Goal: Information Seeking & Learning: Find specific fact

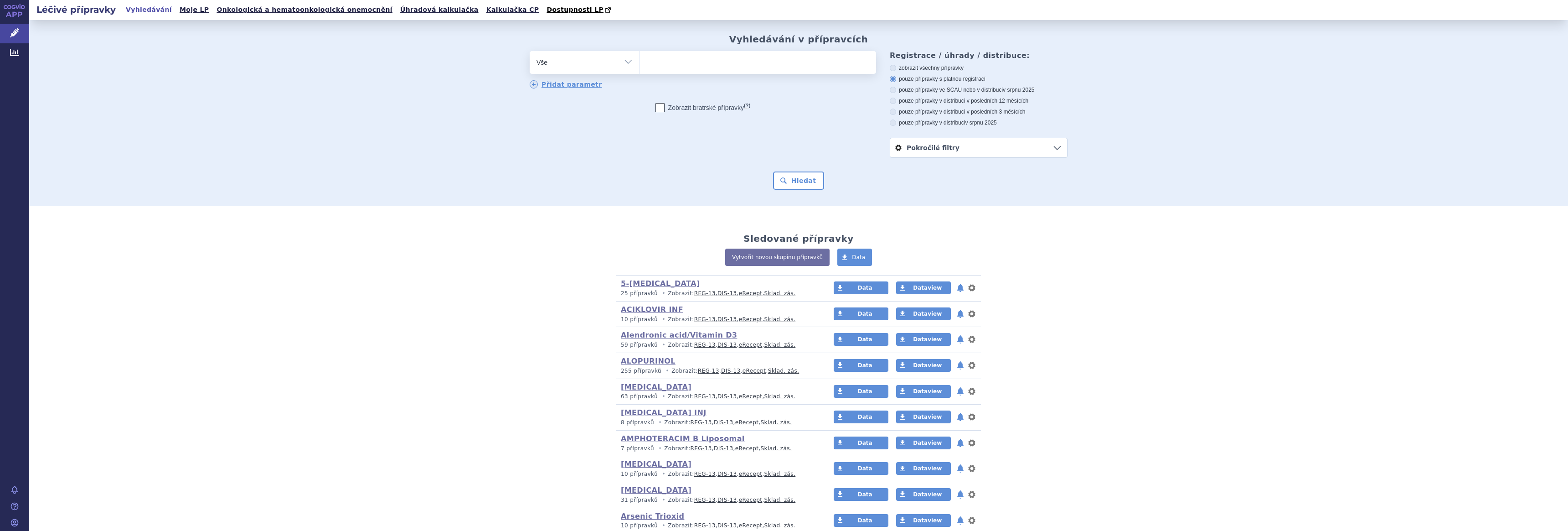
click at [622, 60] on select "Vše Přípravek/SUKL kód MAH VPOIS ATC/Aktivní látka Léková forma Síla" at bounding box center [584, 62] width 110 height 21
select select "filter-atc-group"
click at [530, 52] on select "Vše Přípravek/SUKL kód MAH VPOIS ATC/Aktivní látka Léková forma Síla" at bounding box center [584, 62] width 110 height 21
click at [680, 65] on ul at bounding box center [758, 60] width 237 height 19
click at [640, 65] on select at bounding box center [639, 62] width 1 height 23
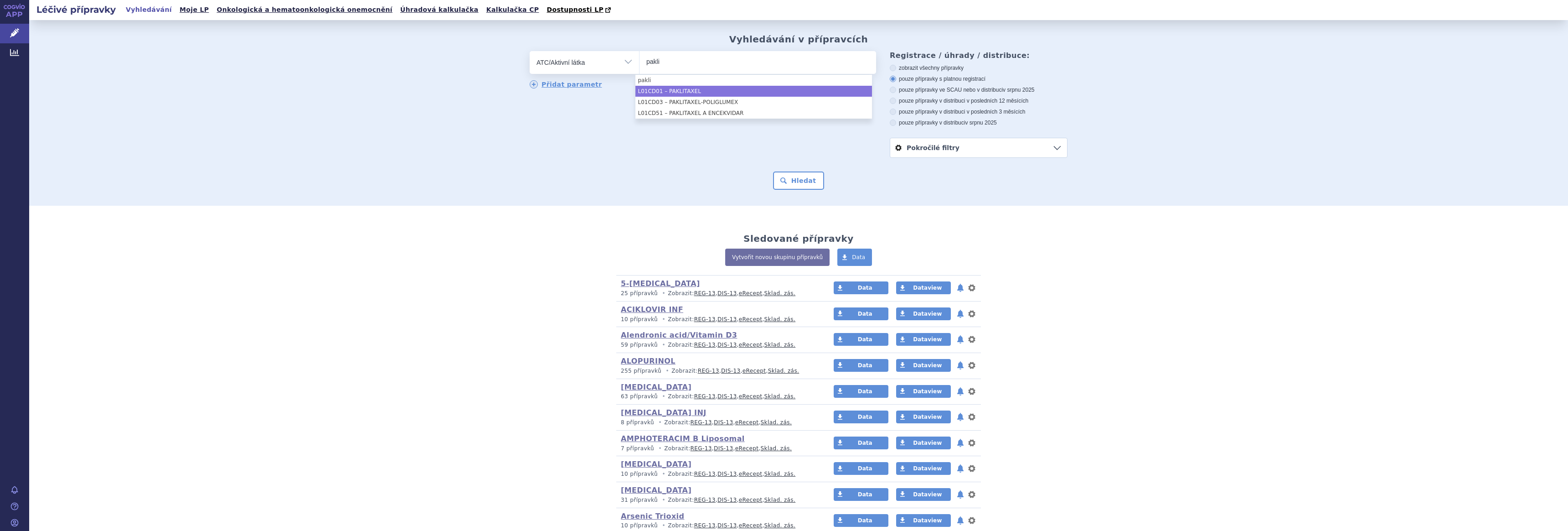
type input "pakli"
select select "L01CD01"
click at [792, 182] on button "Hledat" at bounding box center [799, 181] width 52 height 18
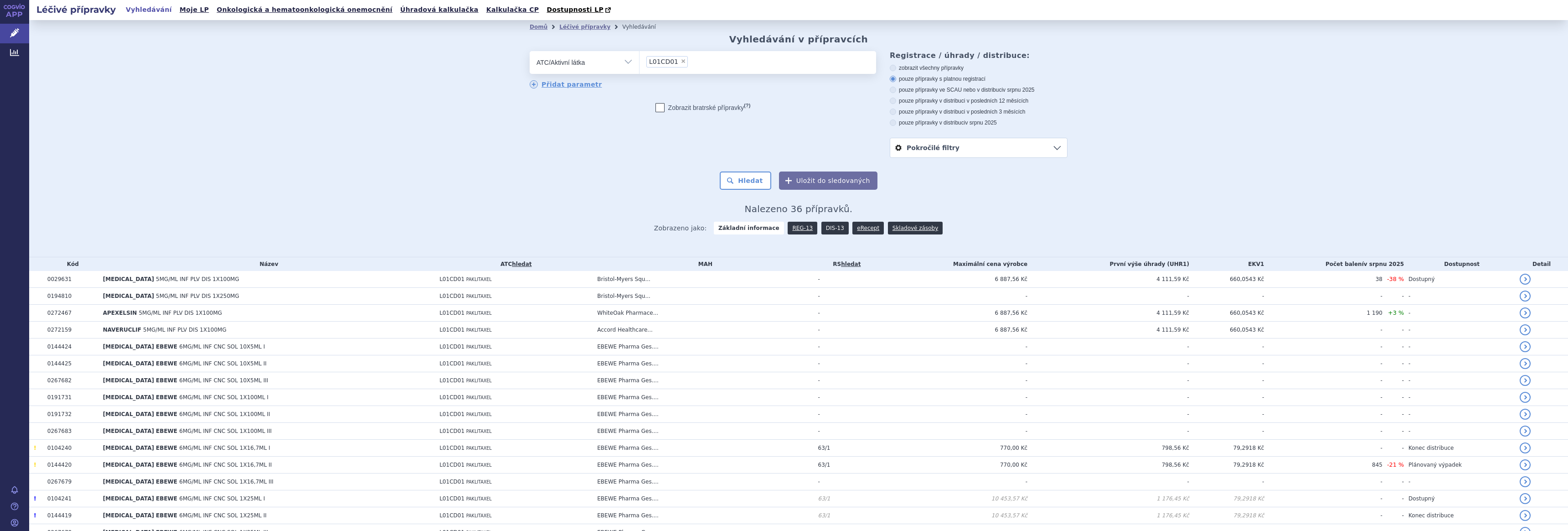
click at [823, 227] on link "DIS-13" at bounding box center [835, 228] width 27 height 13
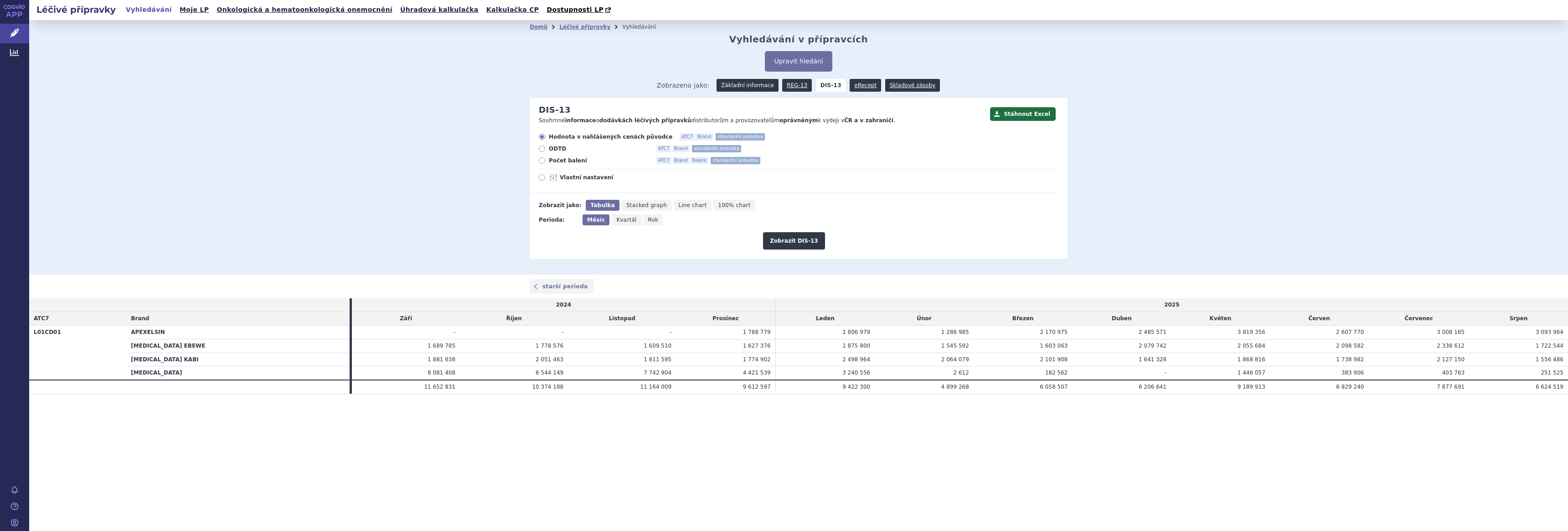
click at [759, 86] on link "Základní informace" at bounding box center [747, 85] width 62 height 13
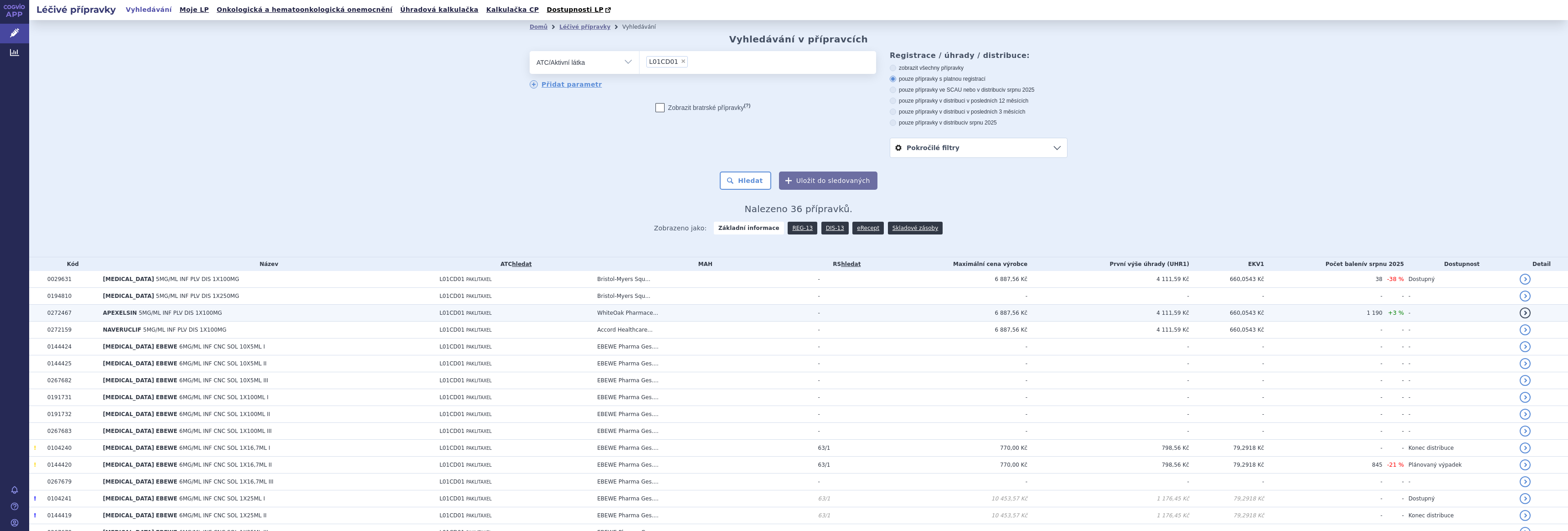
click at [123, 312] on span "APEXELSIN" at bounding box center [120, 312] width 34 height 6
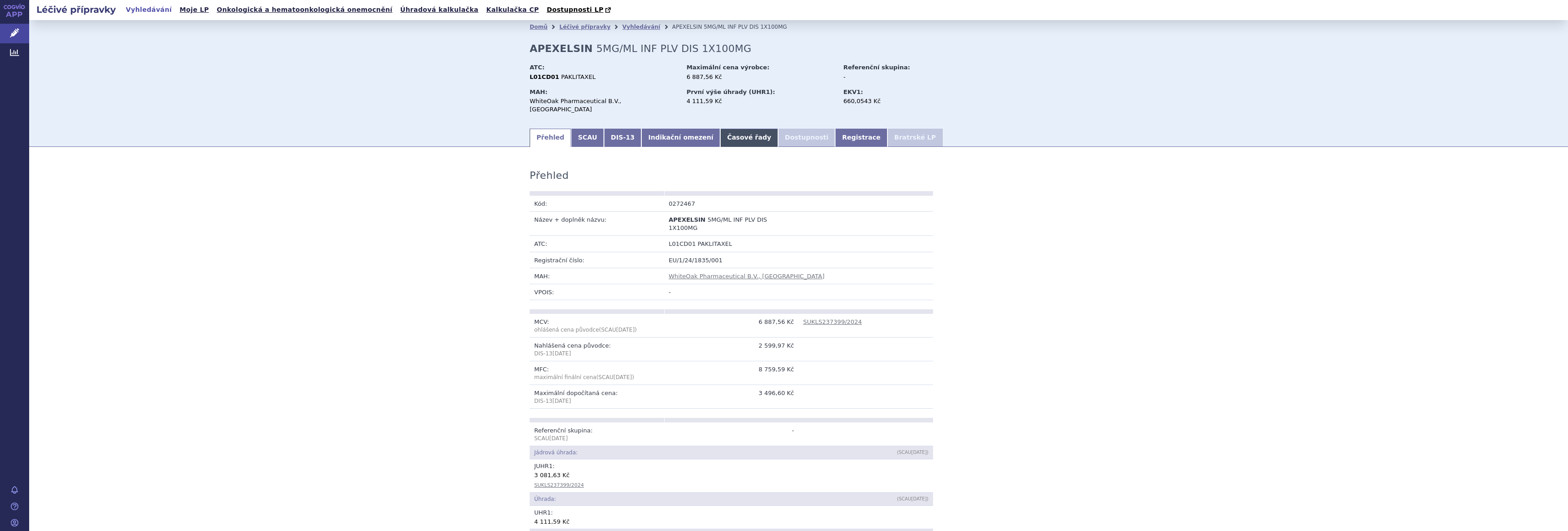
click at [720, 130] on link "Časové řady" at bounding box center [749, 138] width 58 height 18
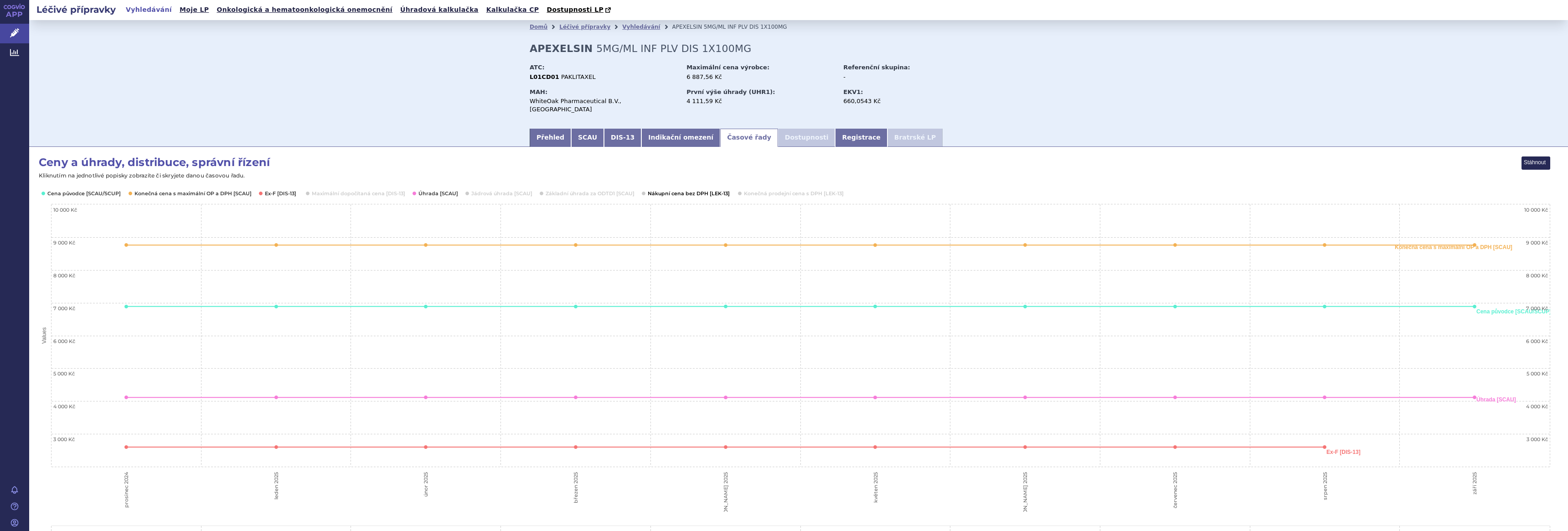
click at [670, 190] on button "Show Nákupní cena bez DPH [LEK-13]" at bounding box center [688, 194] width 81 height 7
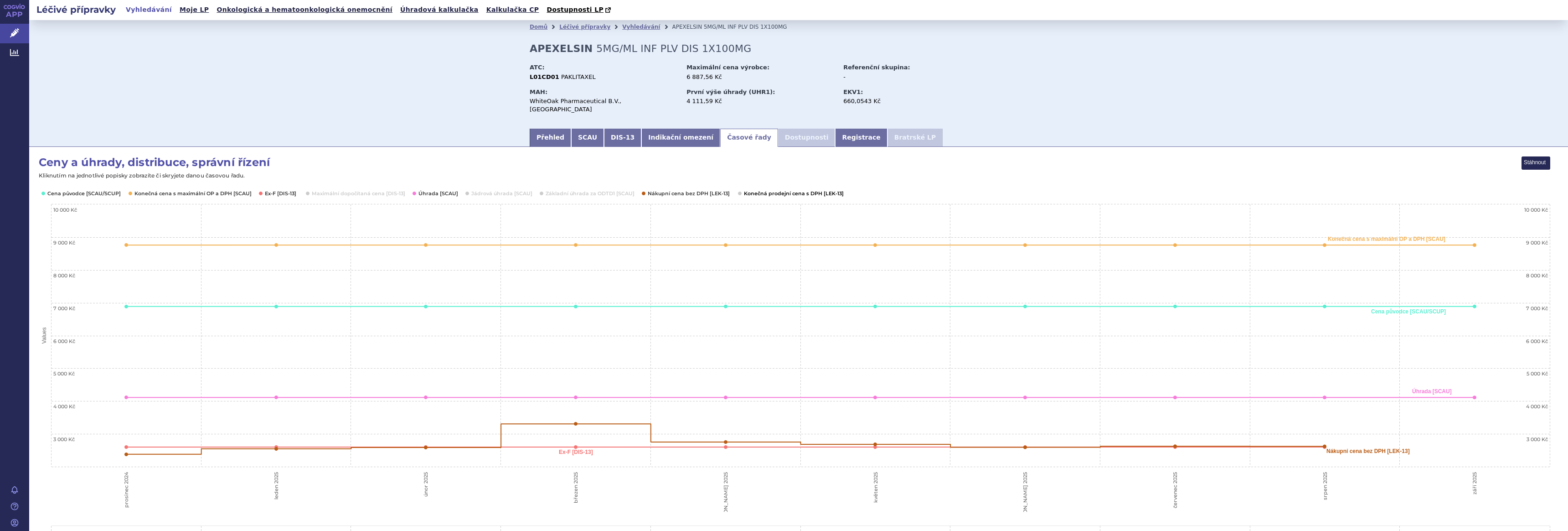
click at [789, 190] on button "Show Konečná prodejní cena s DPH [LEK-13]" at bounding box center [793, 194] width 98 height 7
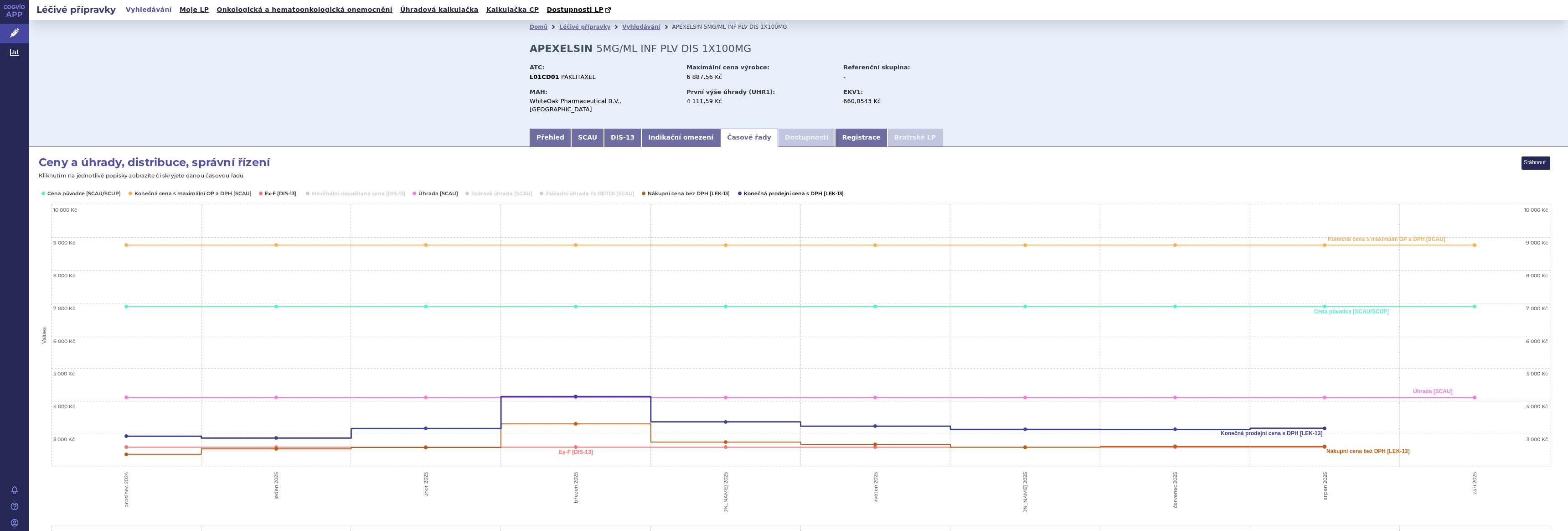
click at [777, 190] on button "Show Konečná prodejní cena s DPH [LEK-13]" at bounding box center [793, 194] width 98 height 7
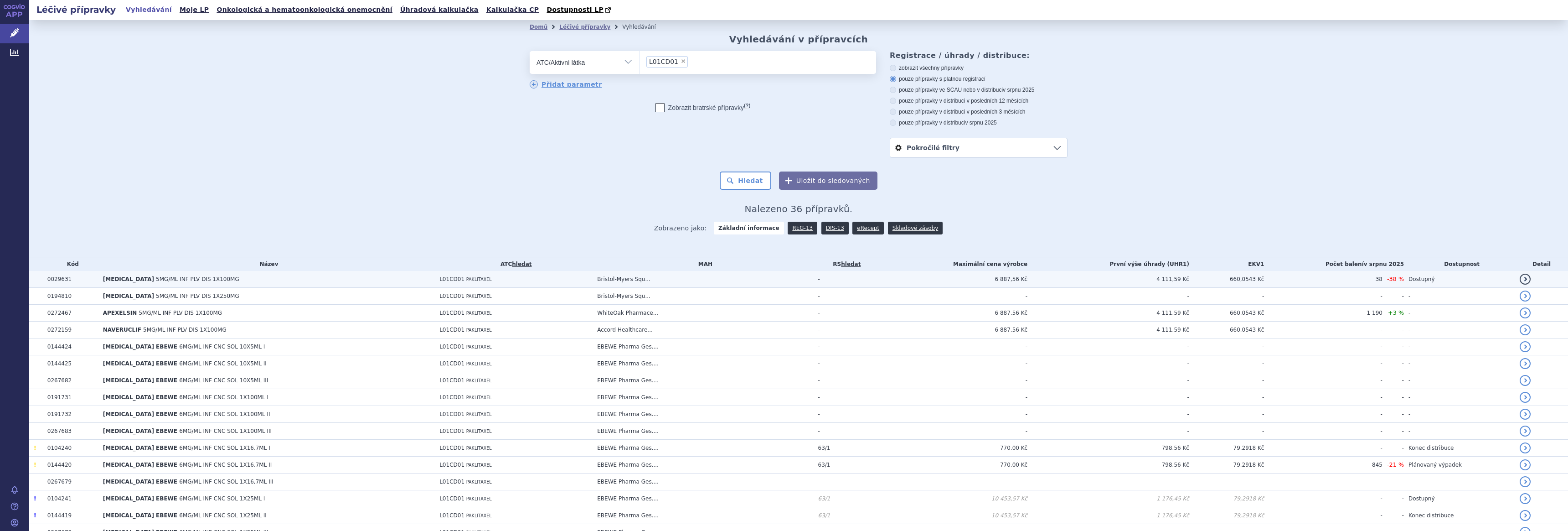
click at [124, 277] on span "[MEDICAL_DATA]" at bounding box center [128, 279] width 51 height 6
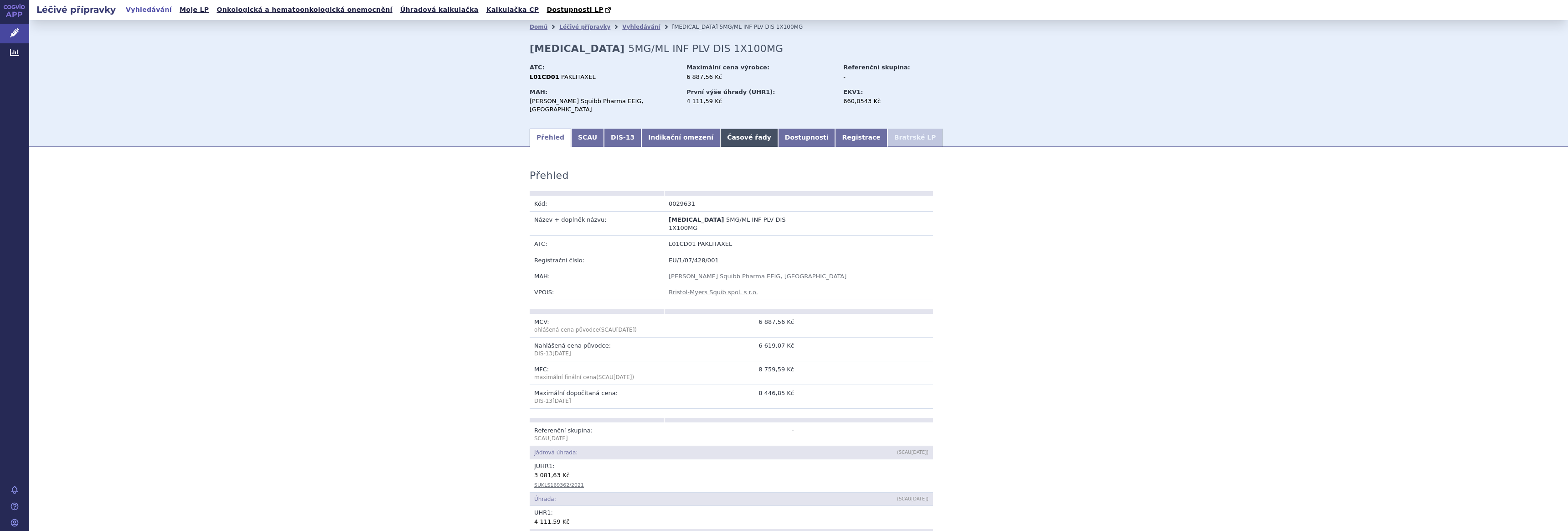
click at [720, 131] on link "Časové řady" at bounding box center [749, 138] width 58 height 18
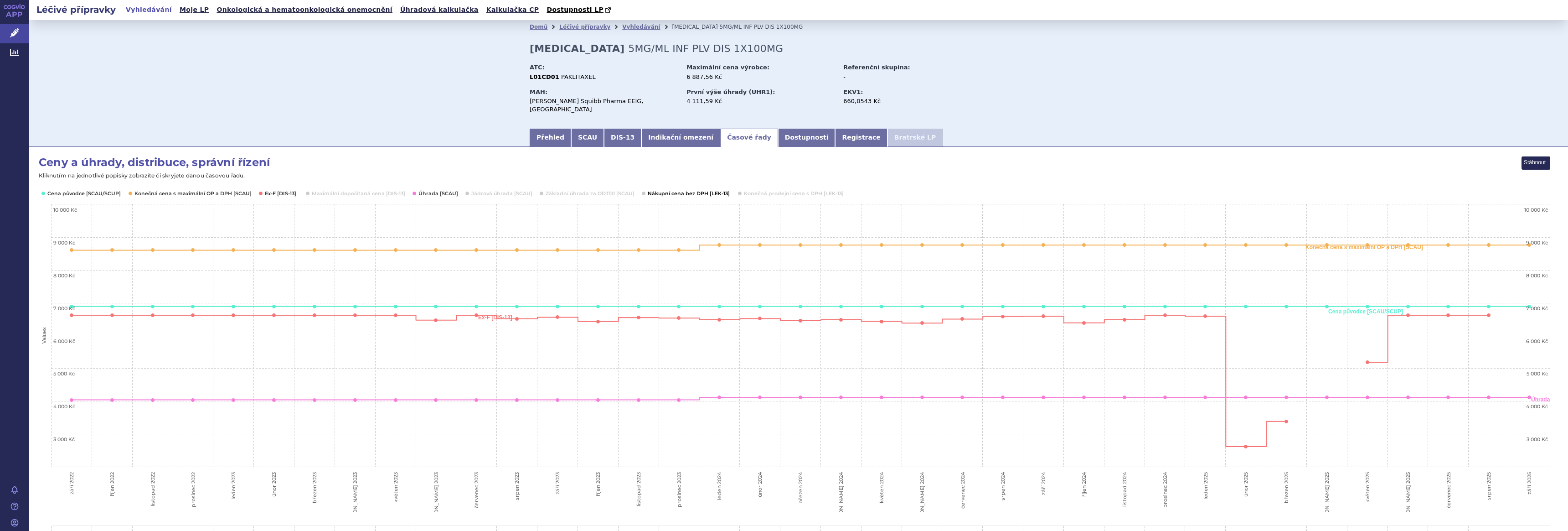
click at [682, 190] on button "Show Nákupní cena bez DPH [LEK-13]" at bounding box center [688, 194] width 81 height 7
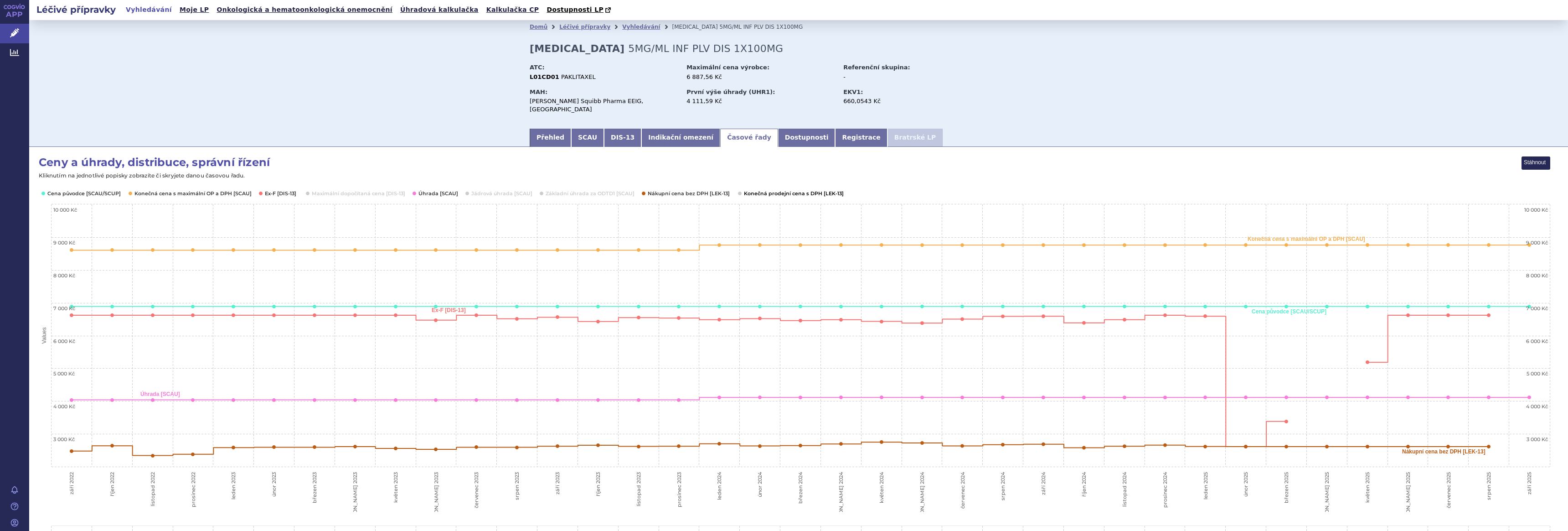
click at [778, 190] on button "Show Konečná prodejní cena s DPH [LEK-13]" at bounding box center [793, 194] width 98 height 7
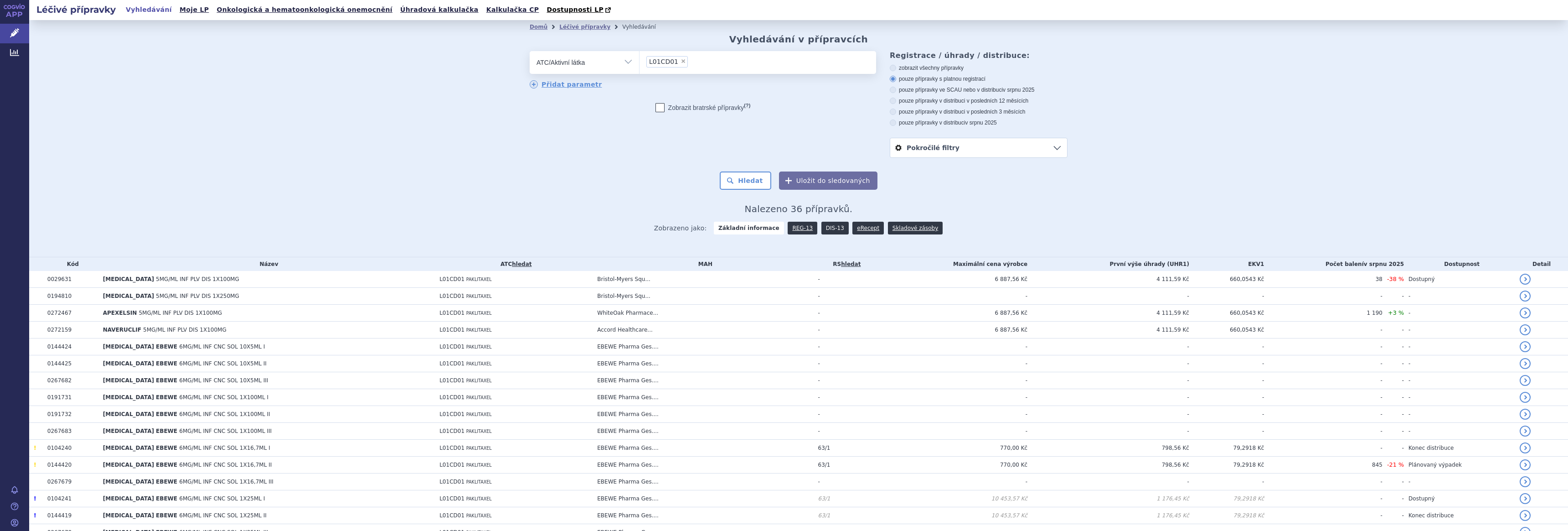
click at [822, 228] on link "DIS-13" at bounding box center [835, 228] width 27 height 13
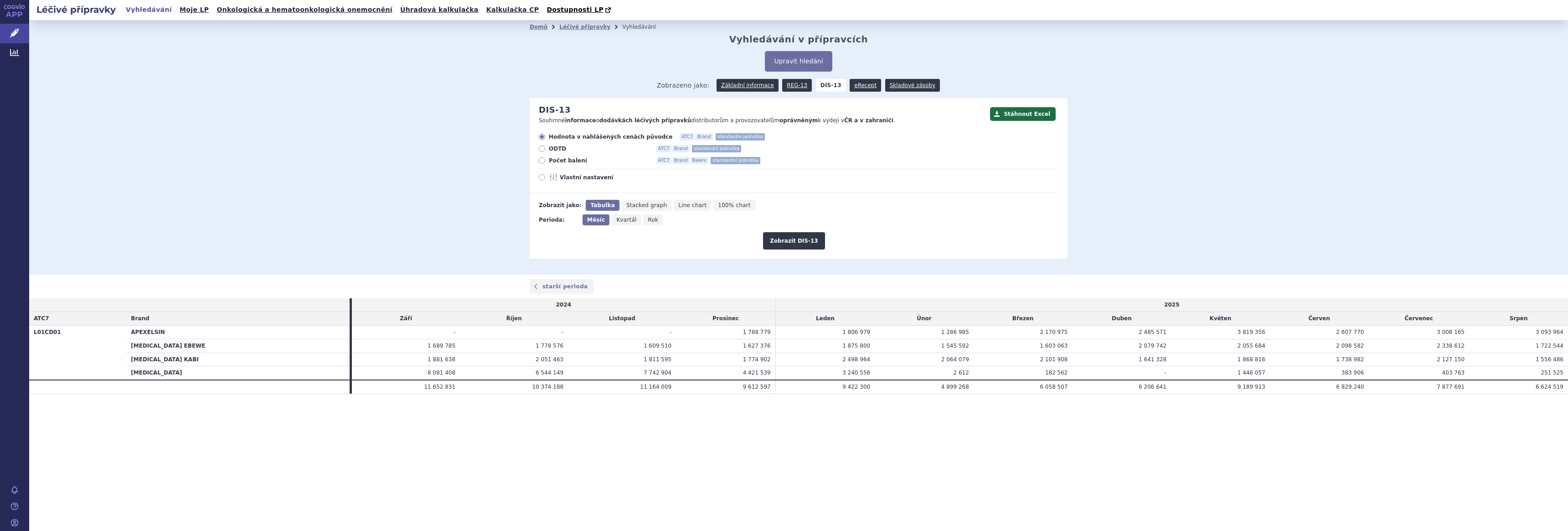
click at [564, 163] on span "Počet balení" at bounding box center [599, 161] width 100 height 7
click at [548, 161] on label "Počet balení ATC7 Brand Balení standardní jednotka" at bounding box center [799, 161] width 520 height 7
click at [545, 161] on input "Počet balení ATC7 Brand Balení standardní jednotka" at bounding box center [543, 162] width 6 height 6
radio input "true"
click at [785, 244] on button "Zobrazit DIS-13" at bounding box center [794, 241] width 61 height 17
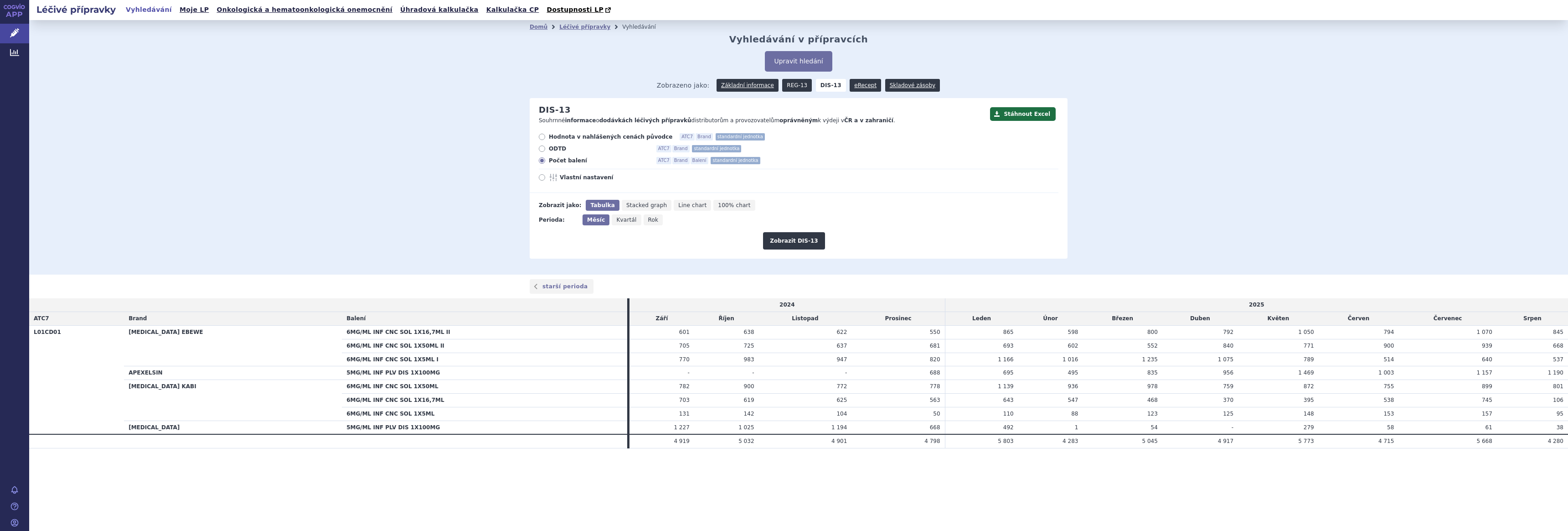
click at [790, 83] on link "REG-13" at bounding box center [797, 85] width 30 height 13
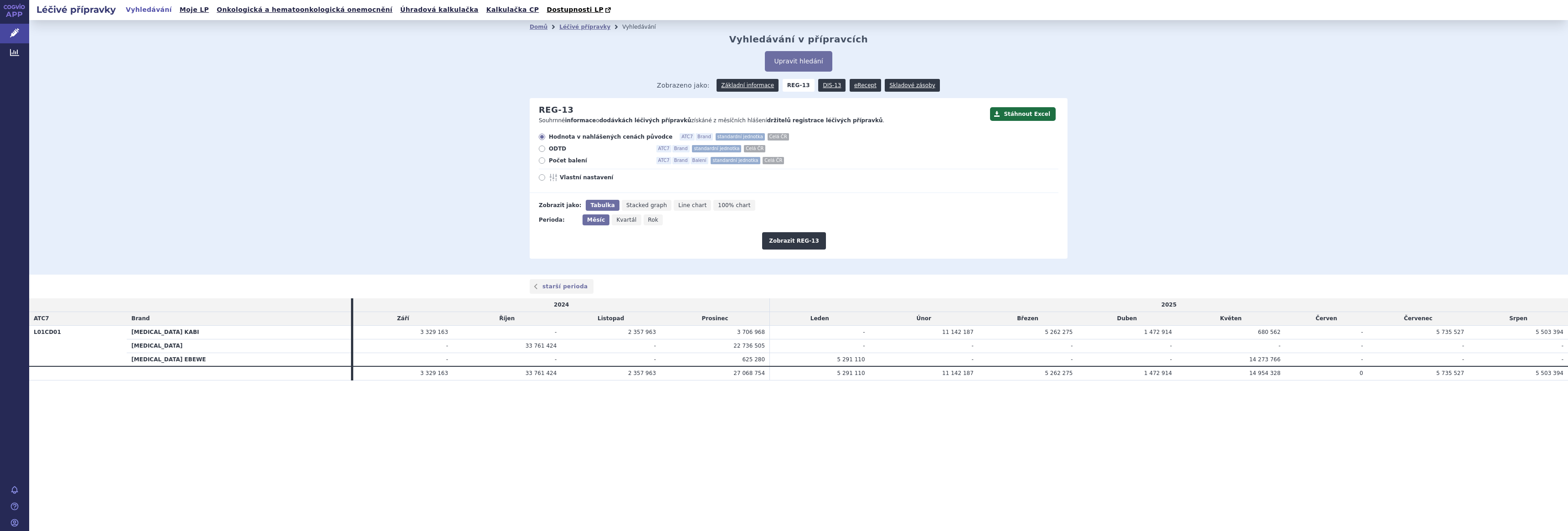
click at [565, 160] on span "Počet balení" at bounding box center [599, 161] width 100 height 7
click at [545, 160] on input "Počet balení ATC7 Brand Balení standardní jednotka Celá ČR" at bounding box center [543, 162] width 6 height 6
radio input "true"
click at [796, 239] on button "Zobrazit REG-13" at bounding box center [794, 241] width 64 height 17
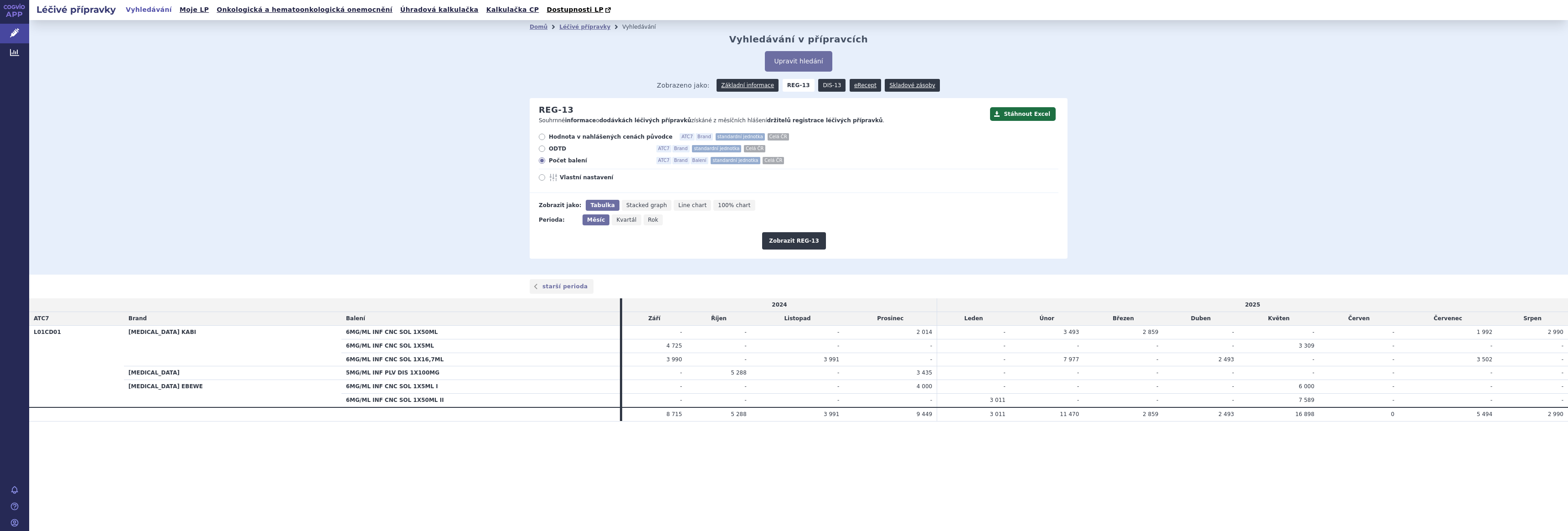
click at [827, 83] on link "DIS-13" at bounding box center [831, 85] width 27 height 13
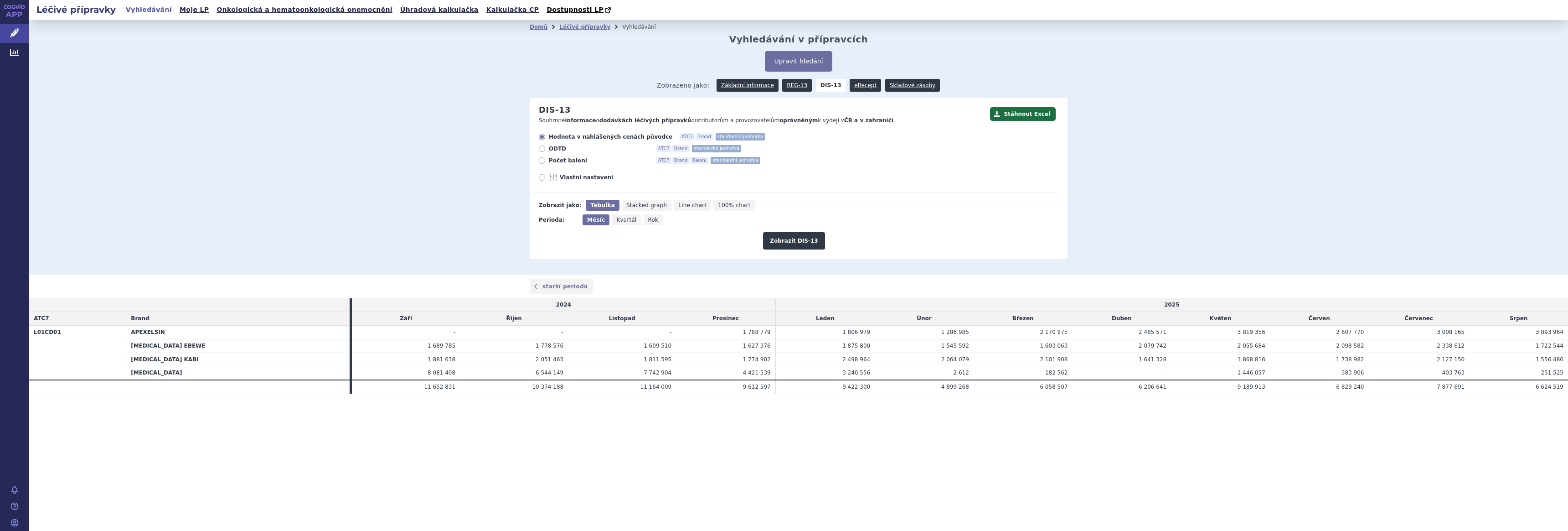
click at [563, 161] on span "Počet balení" at bounding box center [599, 161] width 100 height 7
click at [545, 161] on input "Počet balení ATC7 Brand Balení standardní jednotka" at bounding box center [543, 162] width 6 height 6
radio input "true"
click at [789, 241] on button "Zobrazit DIS-13" at bounding box center [794, 241] width 61 height 17
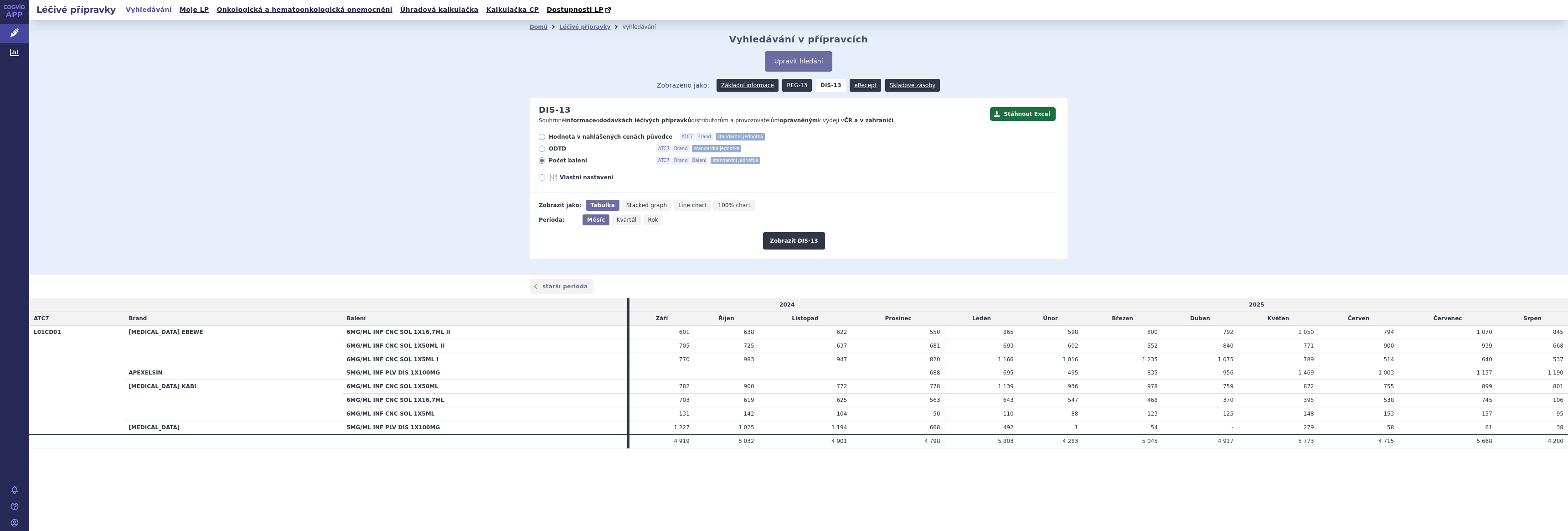
click at [791, 85] on link "REG-13" at bounding box center [797, 85] width 30 height 13
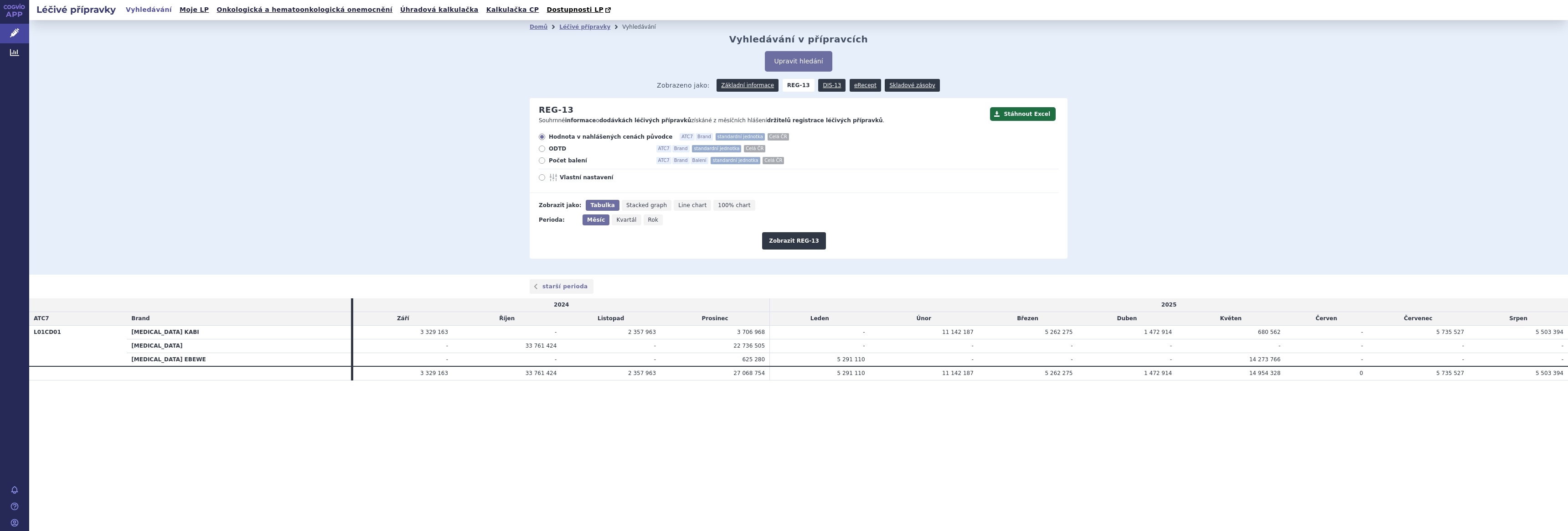
drag, startPoint x: 567, startPoint y: 160, endPoint x: 589, endPoint y: 171, distance: 24.6
click at [567, 160] on span "Počet balení" at bounding box center [599, 161] width 100 height 7
click at [545, 160] on input "Počet balení ATC7 Brand Balení standardní jednotka Celá ČR" at bounding box center [543, 162] width 6 height 6
radio input "true"
click at [777, 239] on button "Zobrazit REG-13" at bounding box center [794, 241] width 64 height 17
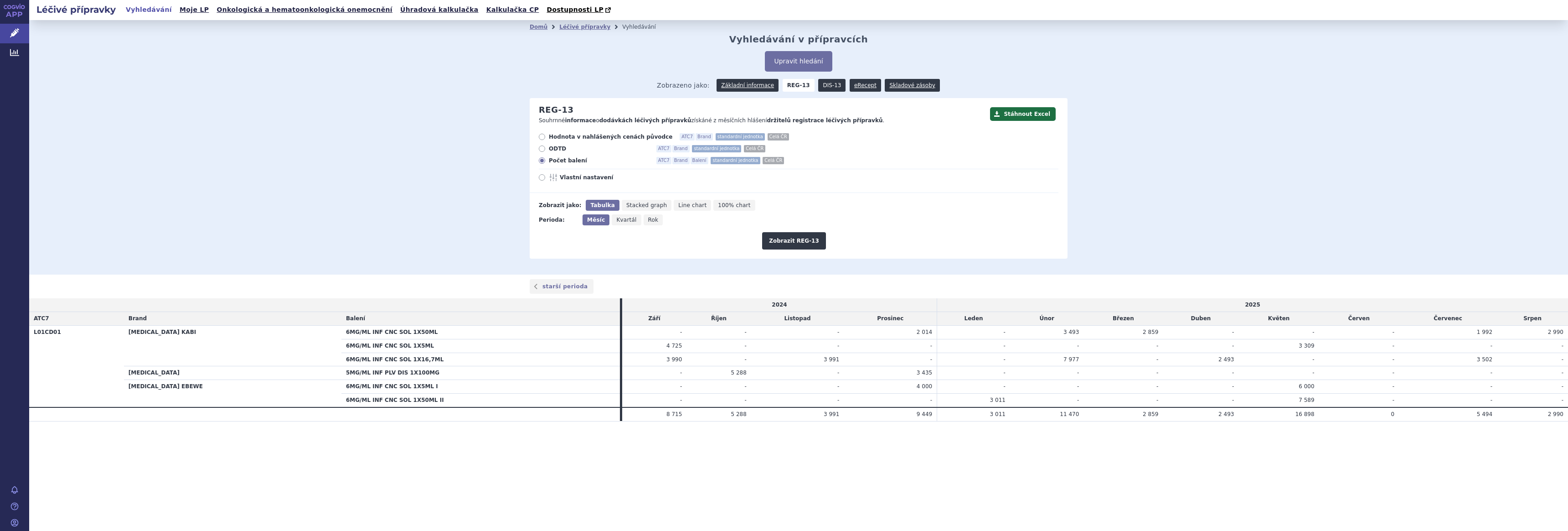
click at [828, 85] on link "DIS-13" at bounding box center [831, 85] width 27 height 13
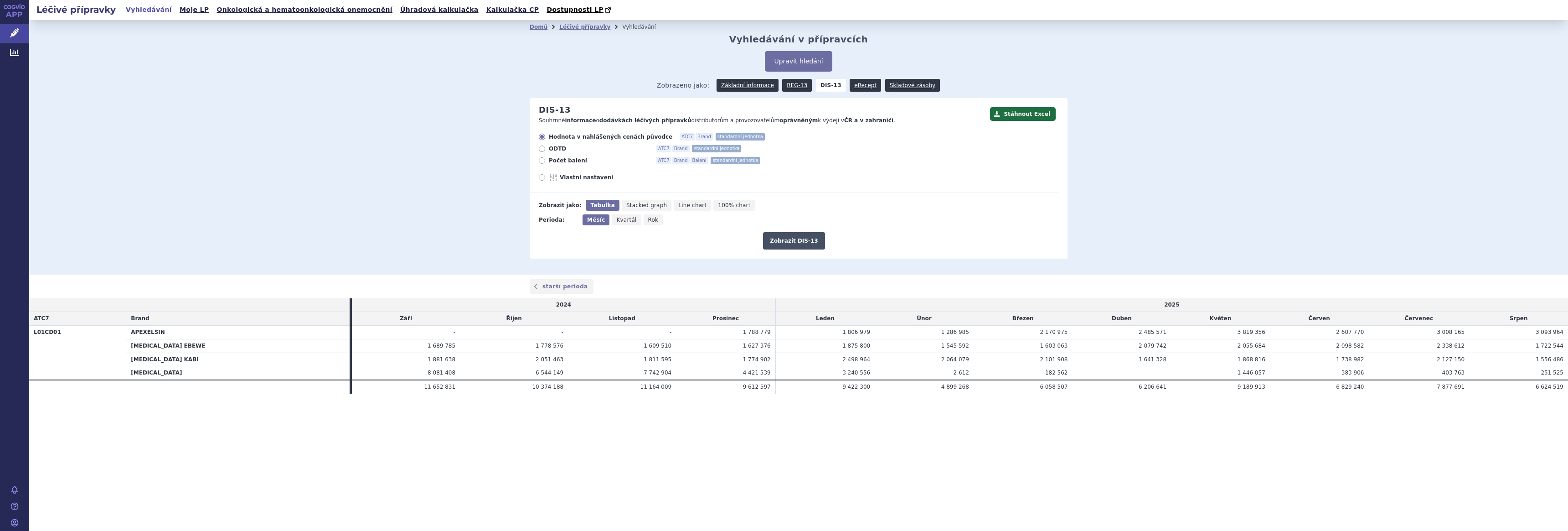
click at [786, 242] on button "Zobrazit DIS-13" at bounding box center [794, 241] width 61 height 17
click at [550, 160] on span "Počet balení" at bounding box center [599, 161] width 100 height 7
click at [545, 160] on input "Počet balení ATC7 Brand Balení standardní jednotka" at bounding box center [543, 162] width 6 height 6
radio input "true"
click at [552, 158] on span "Počet balení" at bounding box center [599, 161] width 100 height 7
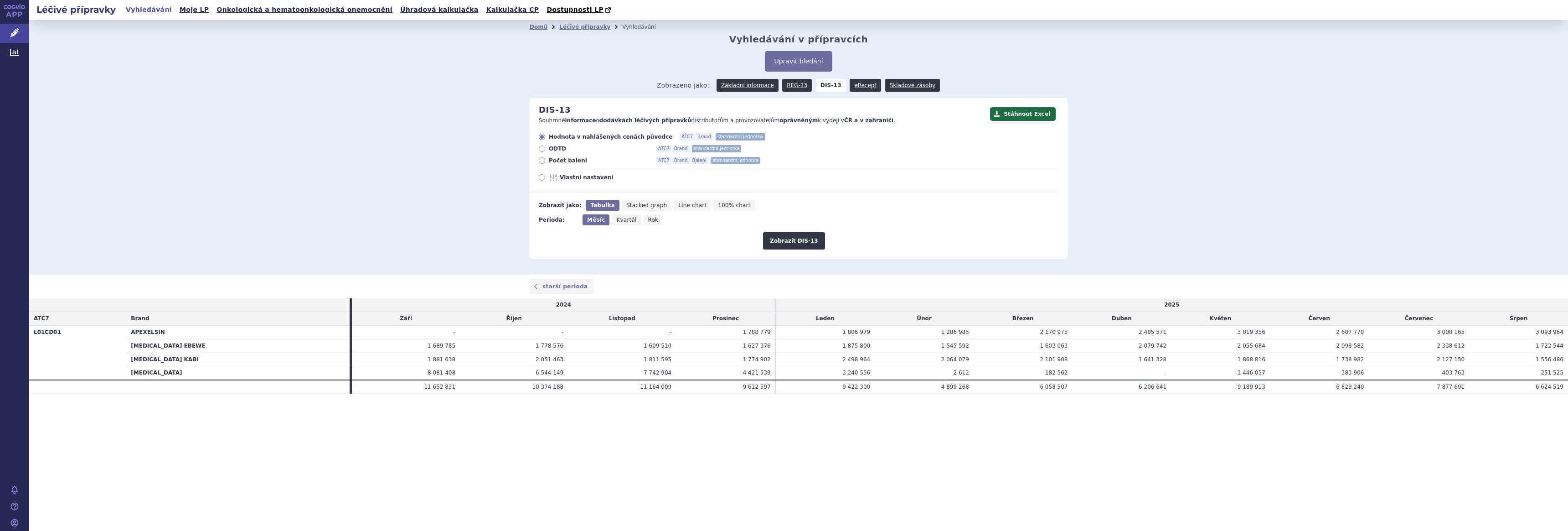
click at [545, 159] on input "Počet balení ATC7 Brand Balení standardní jednotka" at bounding box center [543, 162] width 6 height 6
radio input "true"
click at [794, 241] on button "Zobrazit DIS-13" at bounding box center [794, 241] width 61 height 17
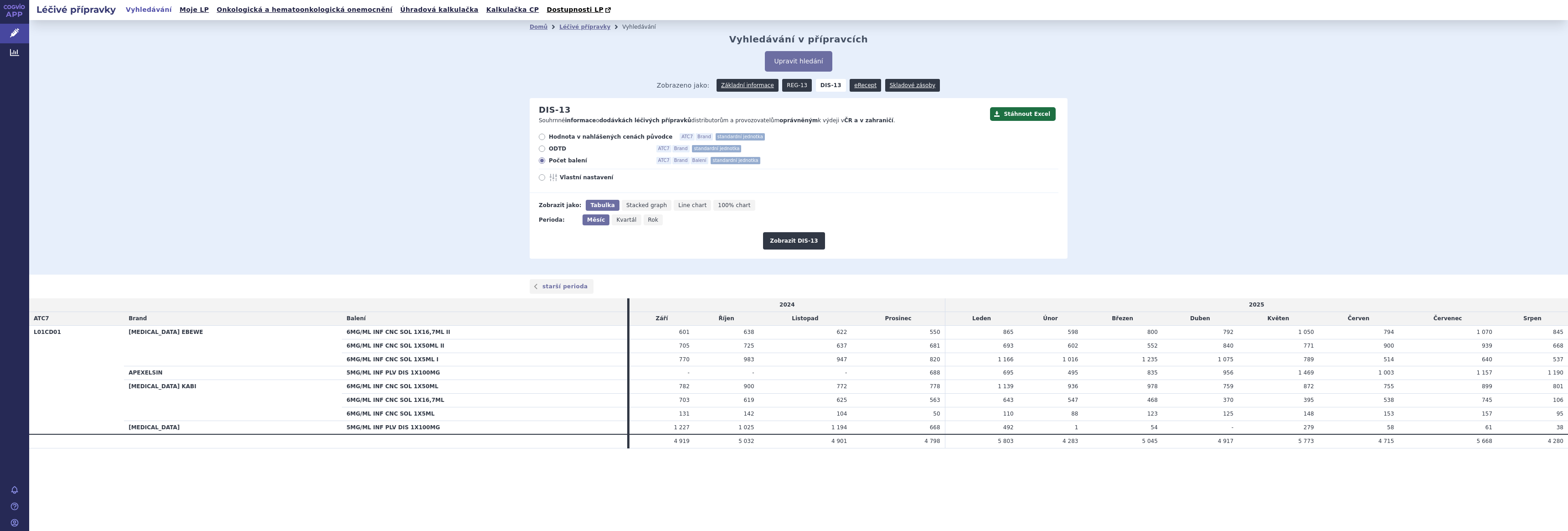
click at [794, 88] on link "REG-13" at bounding box center [797, 85] width 30 height 13
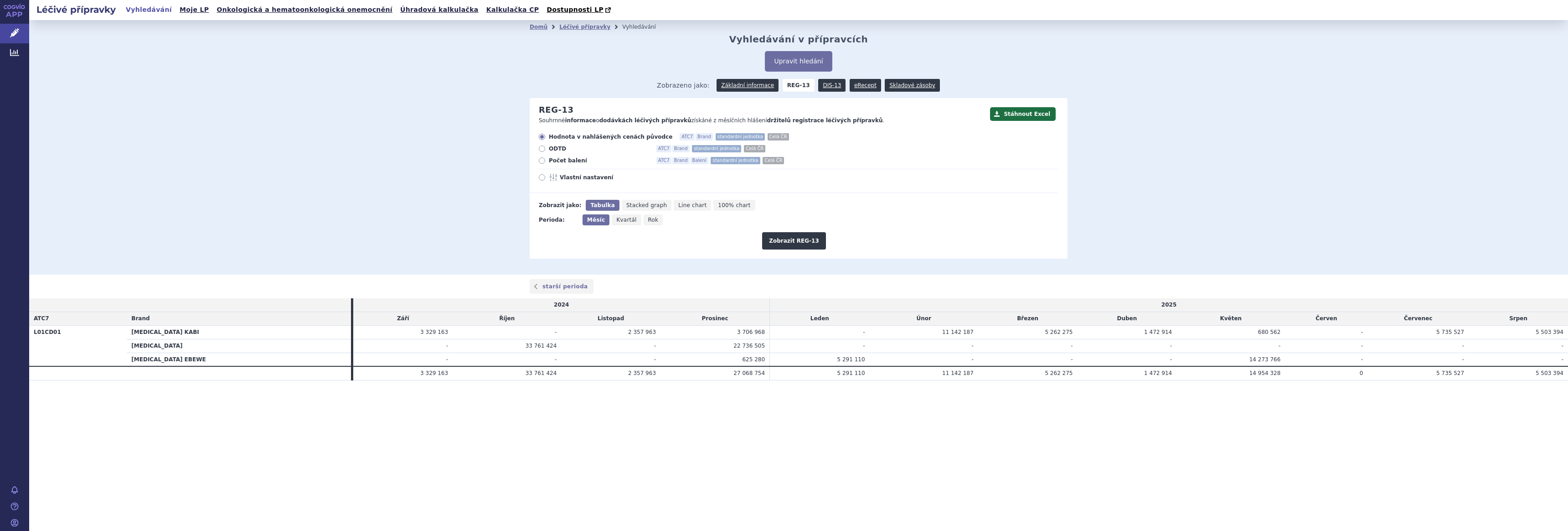
click at [575, 162] on span "Počet balení" at bounding box center [599, 161] width 100 height 7
click at [545, 162] on input "Počet balení ATC7 Brand Balení standardní jednotka Celá ČR" at bounding box center [543, 162] width 6 height 6
radio input "true"
click at [803, 246] on button "Zobrazit REG-13" at bounding box center [794, 241] width 64 height 17
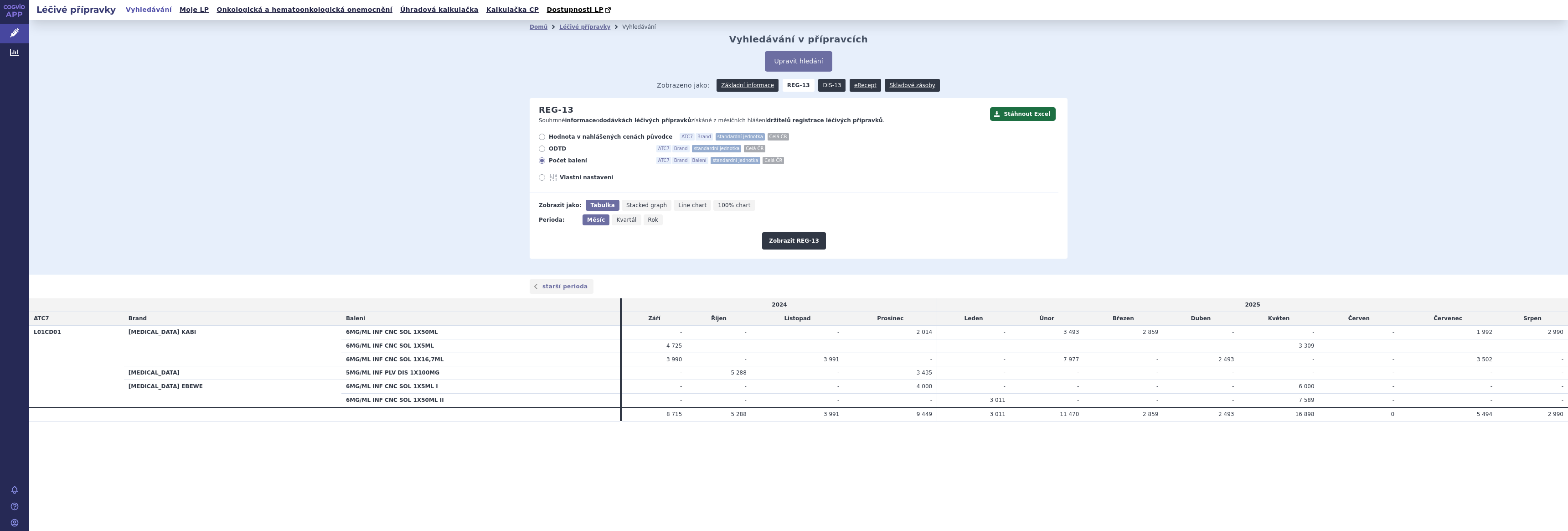
click at [831, 83] on link "DIS-13" at bounding box center [831, 85] width 27 height 13
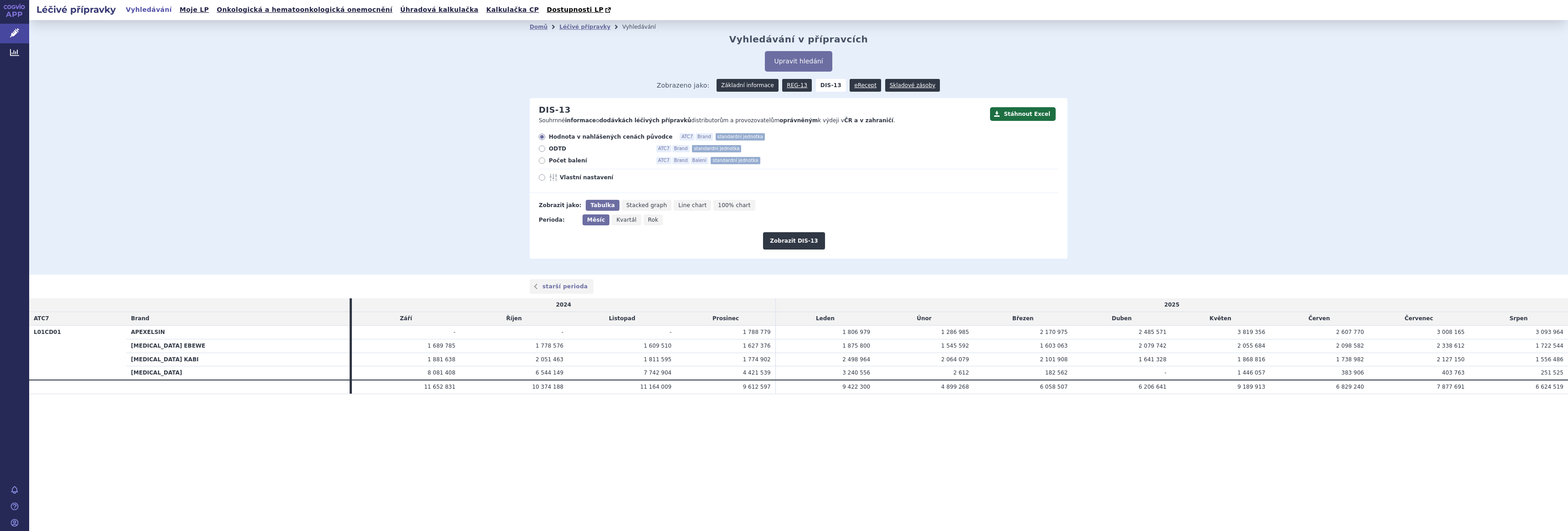
click at [735, 87] on link "Základní informace" at bounding box center [747, 85] width 62 height 13
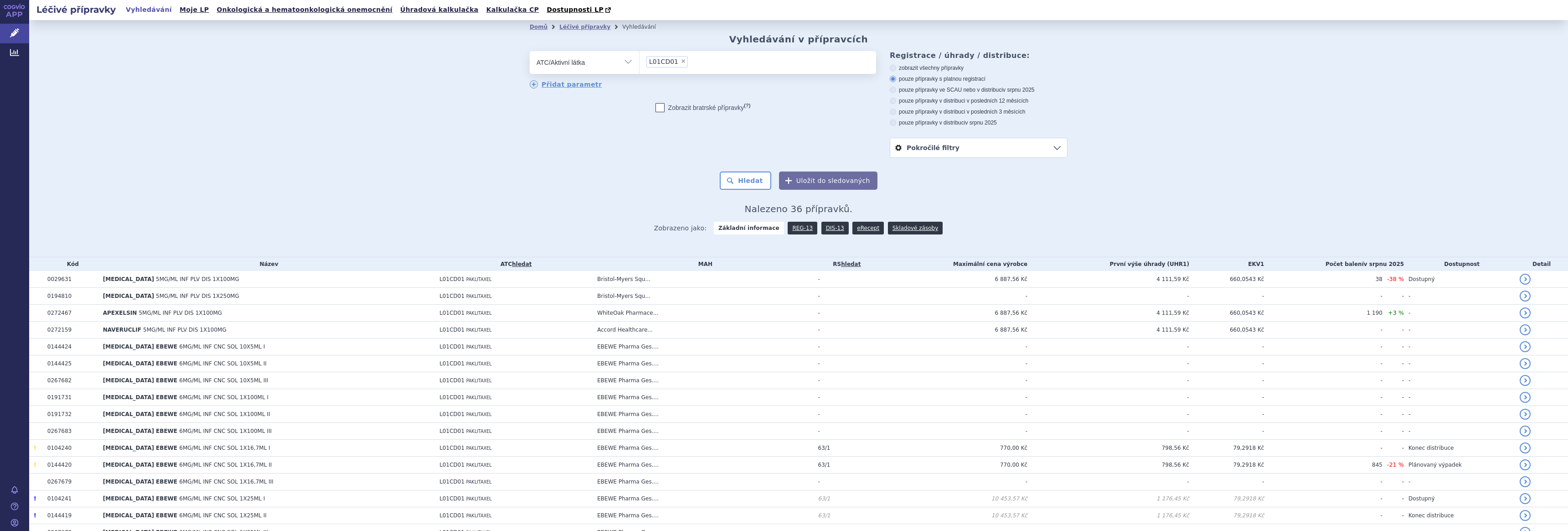
click at [681, 59] on span "×" at bounding box center [683, 61] width 5 height 5
click at [640, 59] on select "L01CD01" at bounding box center [639, 62] width 1 height 23
select select
type input "denosumab"
select select "denosumab"
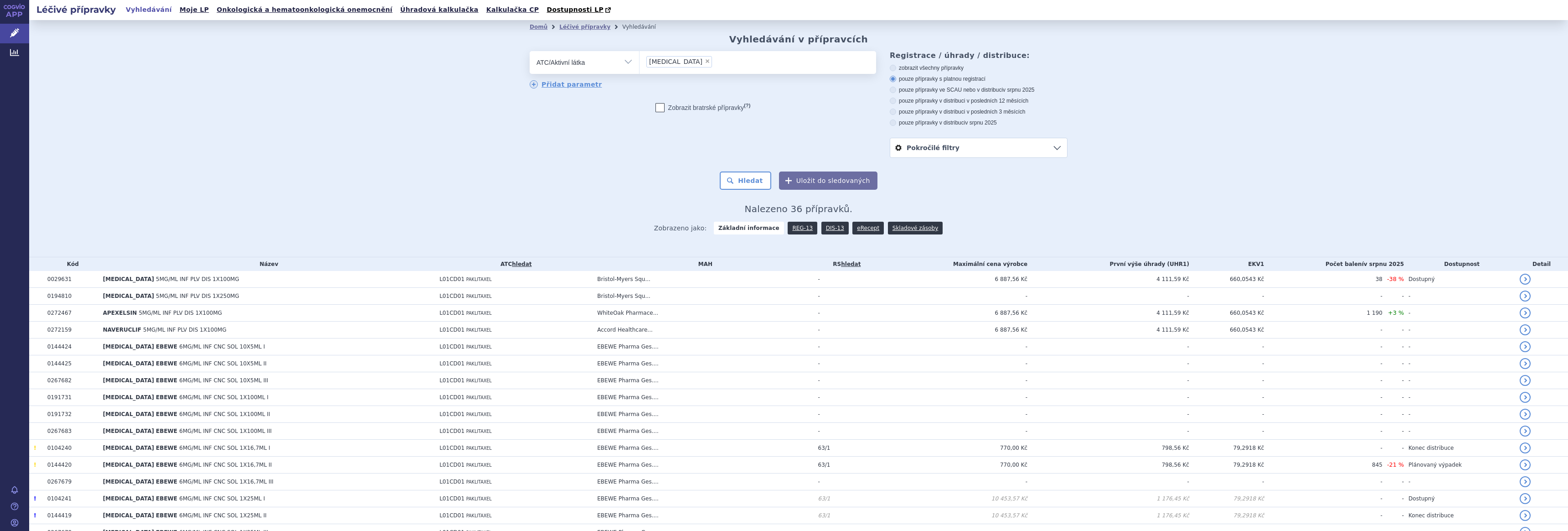
click at [705, 62] on span "×" at bounding box center [707, 61] width 5 height 5
click at [640, 62] on select "denosumab" at bounding box center [639, 62] width 1 height 23
select select
type input "denosu"
select select "M05BX04"
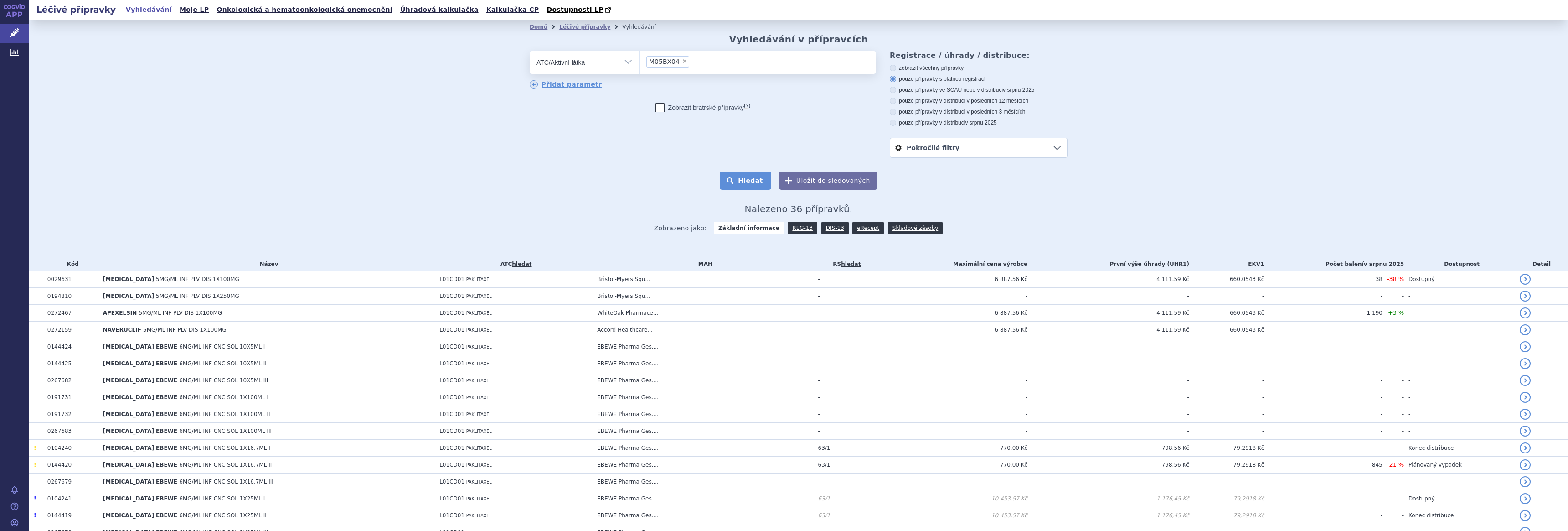
click at [749, 181] on button "Hledat" at bounding box center [745, 181] width 52 height 18
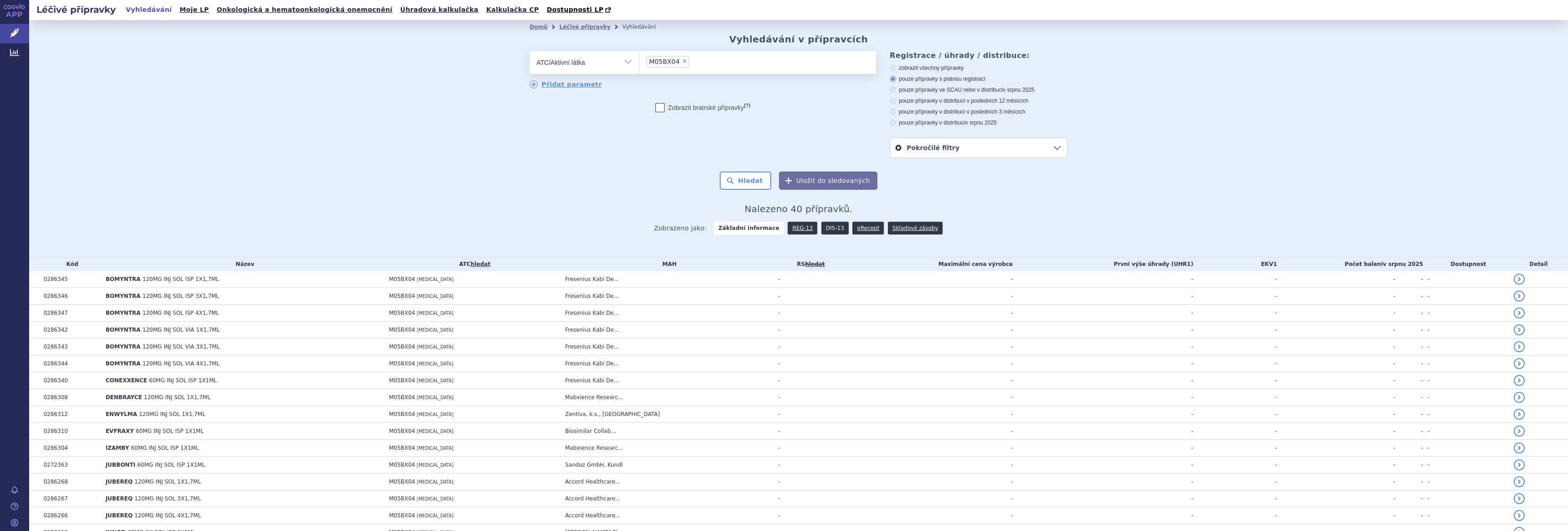
click at [821, 226] on link "DIS-13" at bounding box center [835, 228] width 27 height 13
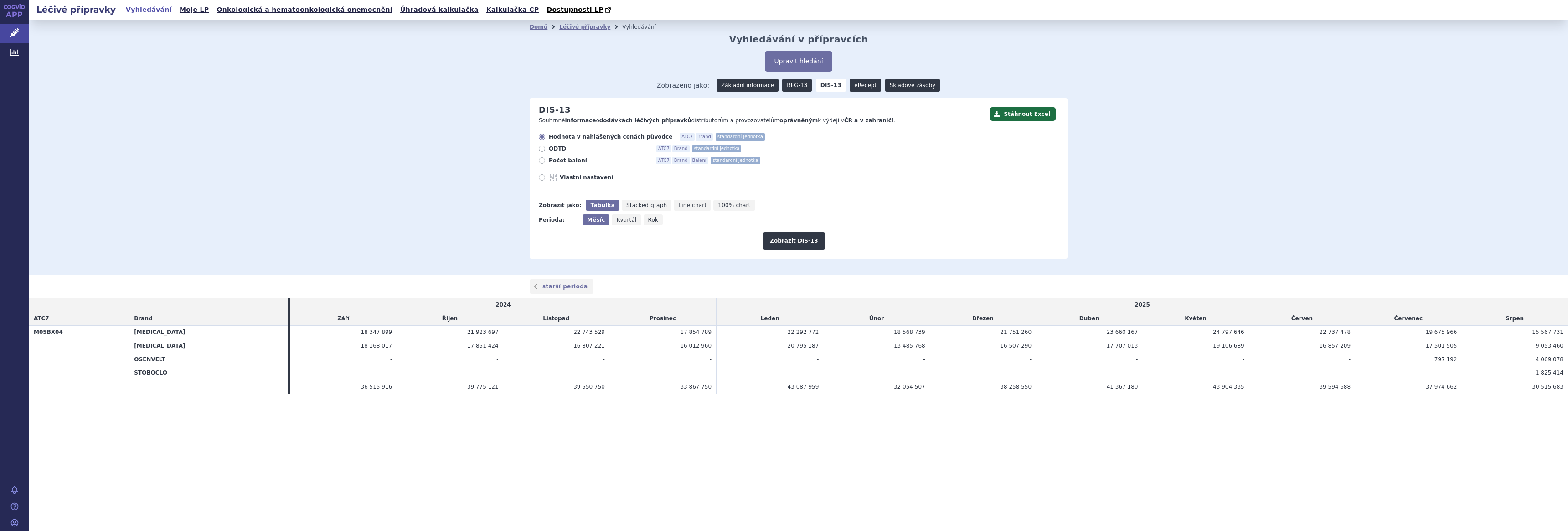
click at [562, 161] on span "Počet balení" at bounding box center [599, 161] width 100 height 7
click at [545, 161] on input "Počet balení ATC7 Brand Balení standardní jednotka" at bounding box center [543, 162] width 6 height 6
radio input "true"
click at [782, 242] on button "Zobrazit DIS-13" at bounding box center [794, 241] width 61 height 17
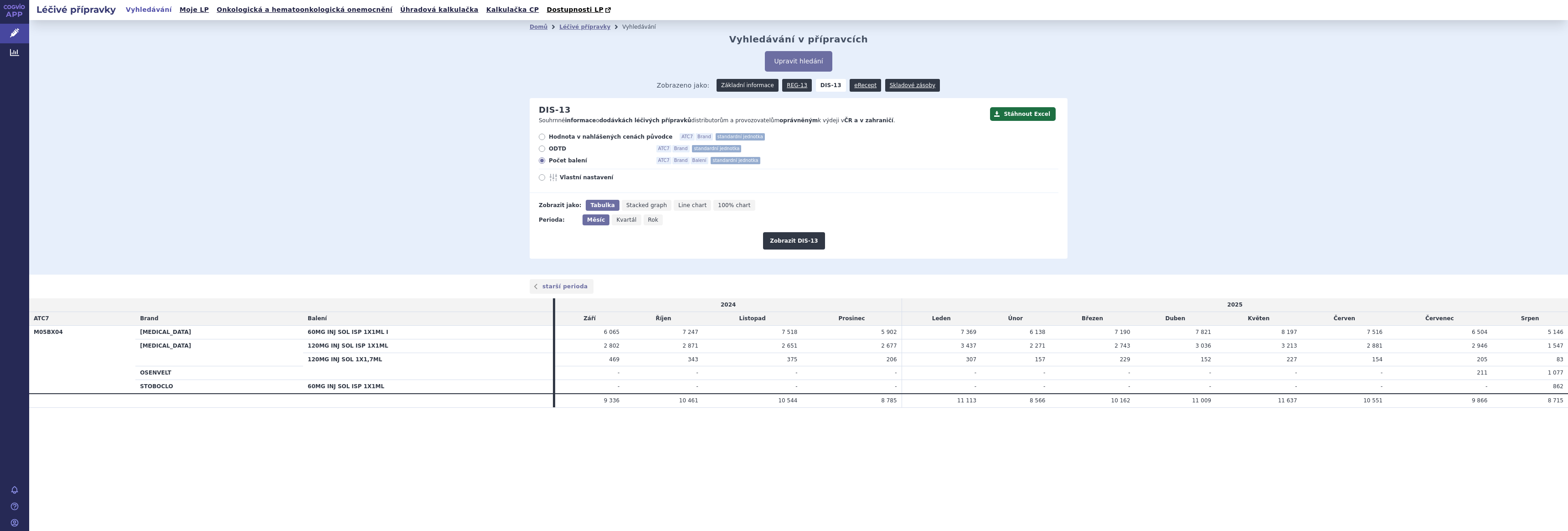
click at [752, 87] on link "Základní informace" at bounding box center [747, 85] width 62 height 13
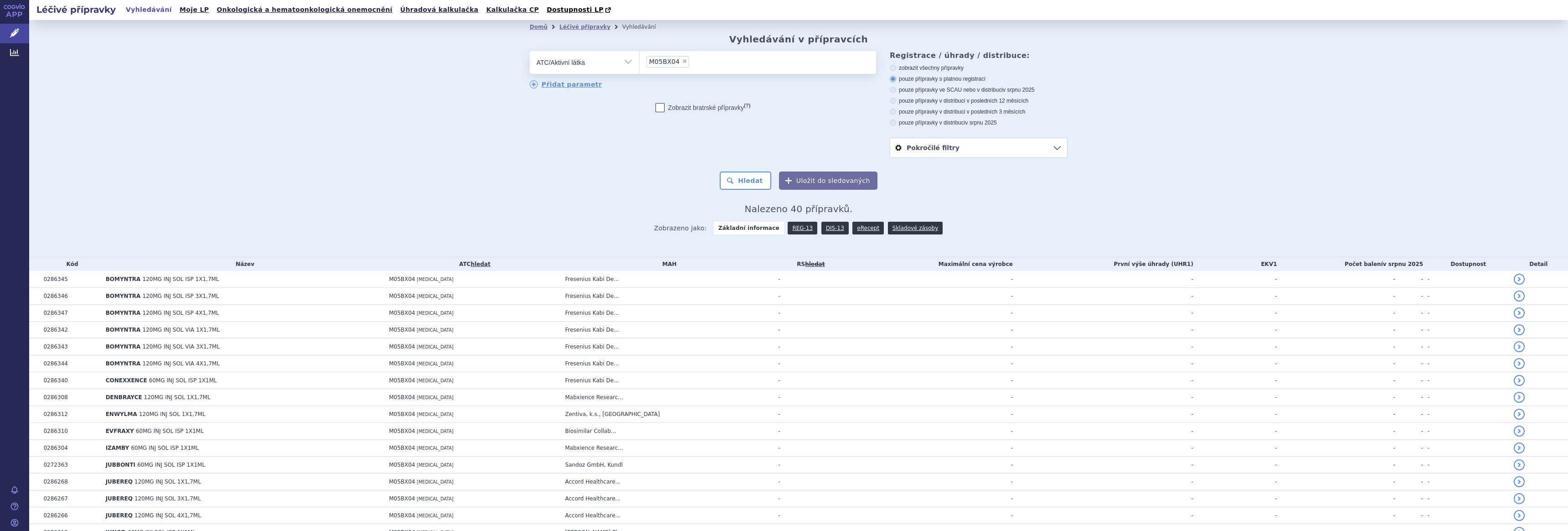
click at [995, 102] on label "pouze přípravky v distribuci v posledních 12 měsících" at bounding box center [979, 101] width 178 height 7
click at [897, 102] on input "pouze přípravky v distribuci v posledních 12 měsících" at bounding box center [894, 102] width 6 height 6
radio input "true"
click at [823, 227] on link "DIS-13" at bounding box center [835, 228] width 27 height 13
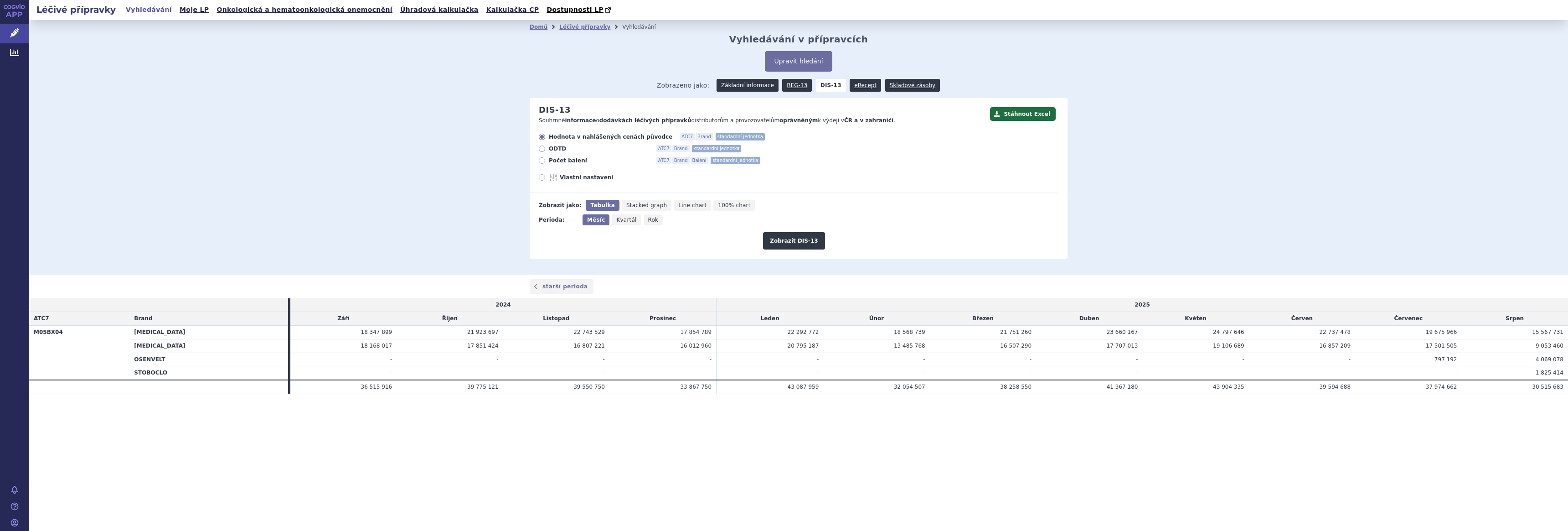
click at [743, 85] on link "Základní informace" at bounding box center [747, 85] width 62 height 13
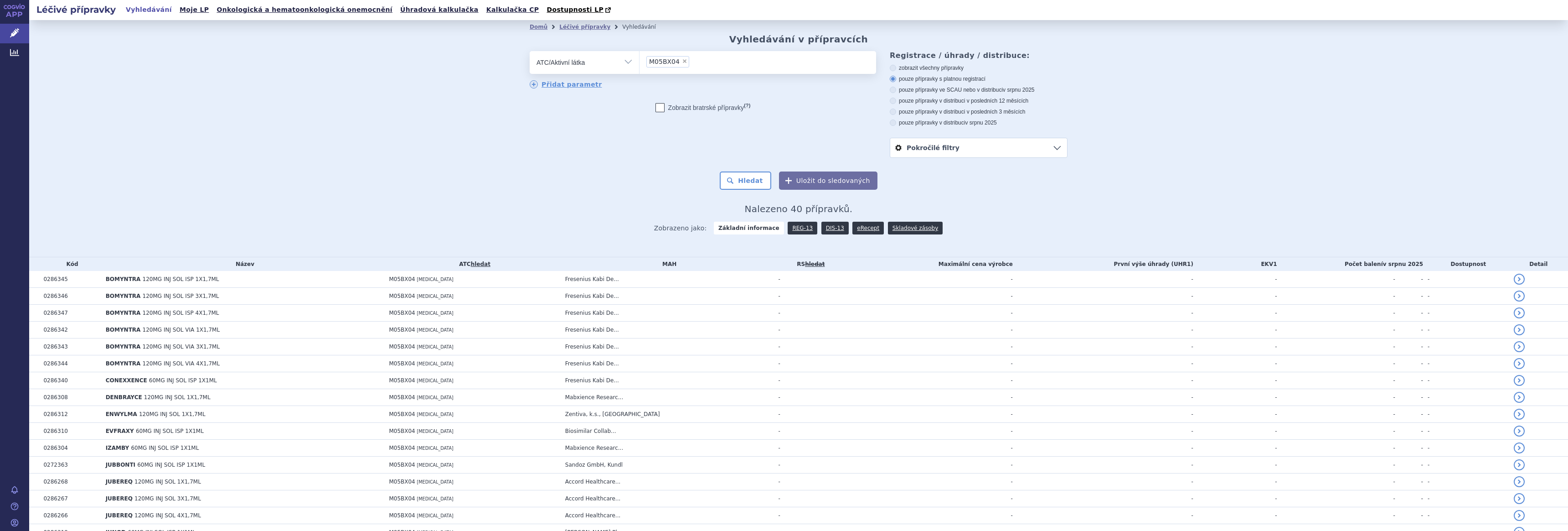
click at [987, 99] on label "pouze přípravky v distribuci v posledních 12 měsících" at bounding box center [979, 101] width 178 height 7
click at [897, 99] on input "pouze přípravky v distribuci v posledních 12 měsících" at bounding box center [894, 102] width 6 height 6
radio input "true"
click at [747, 177] on button "Hledat" at bounding box center [745, 181] width 52 height 18
